Goal: Task Accomplishment & Management: Use online tool/utility

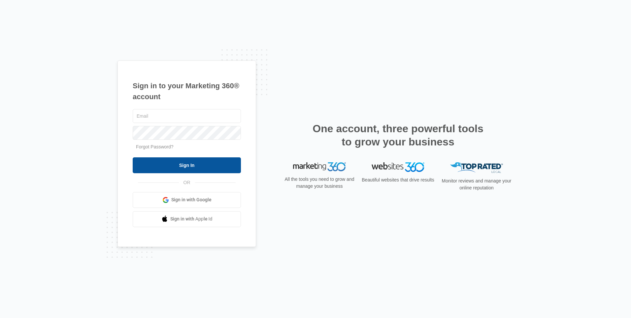
type input "[PERSON_NAME][EMAIL_ADDRESS][DOMAIN_NAME]"
click at [188, 157] on input "Sign In" at bounding box center [187, 165] width 108 height 16
